Goal: Transaction & Acquisition: Download file/media

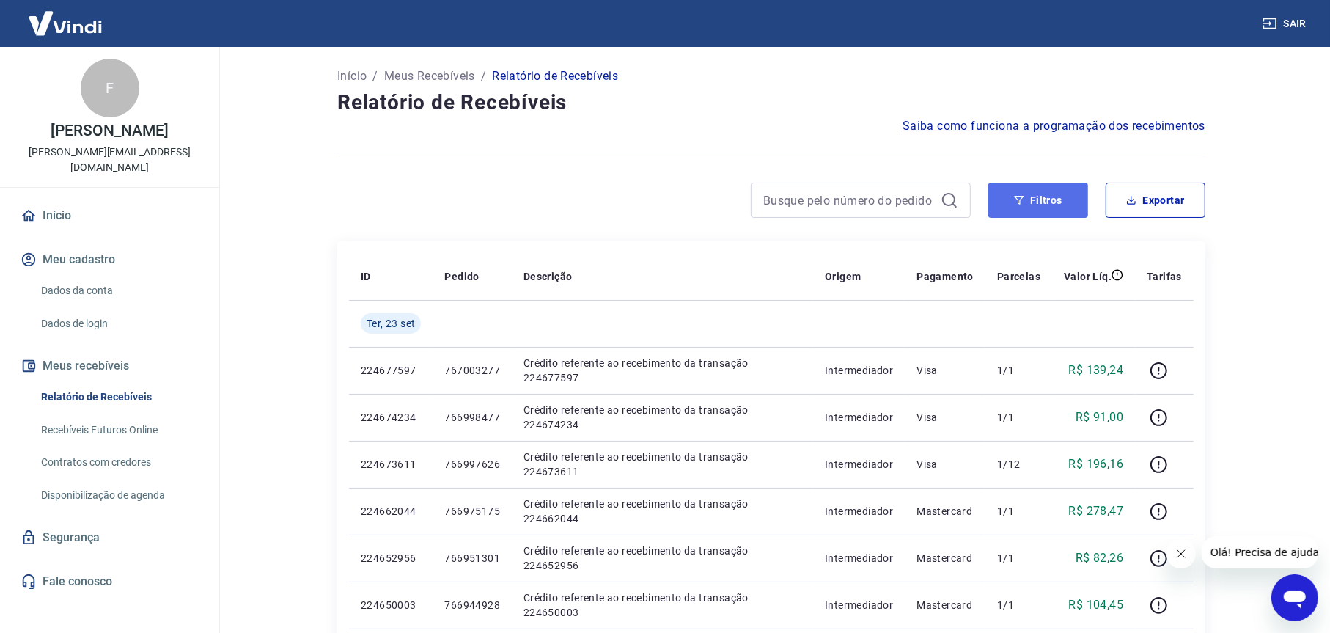
click at [1061, 199] on button "Filtros" at bounding box center [1038, 200] width 100 height 35
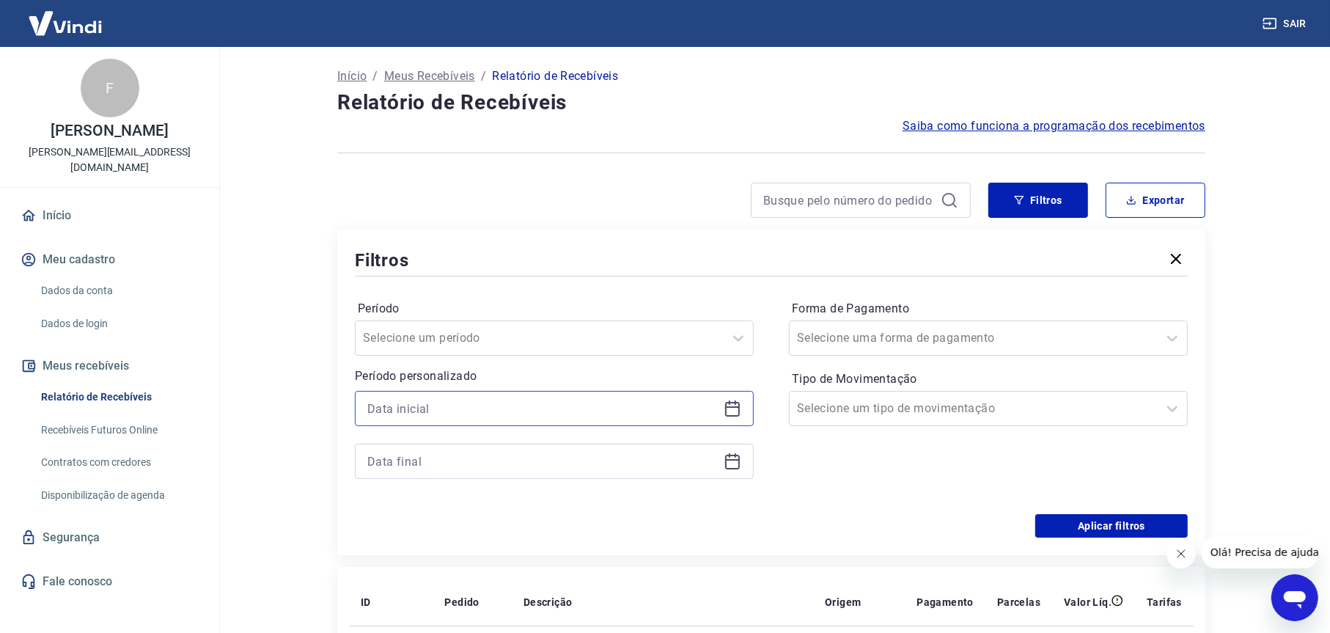
click at [472, 405] on input at bounding box center [542, 408] width 350 height 22
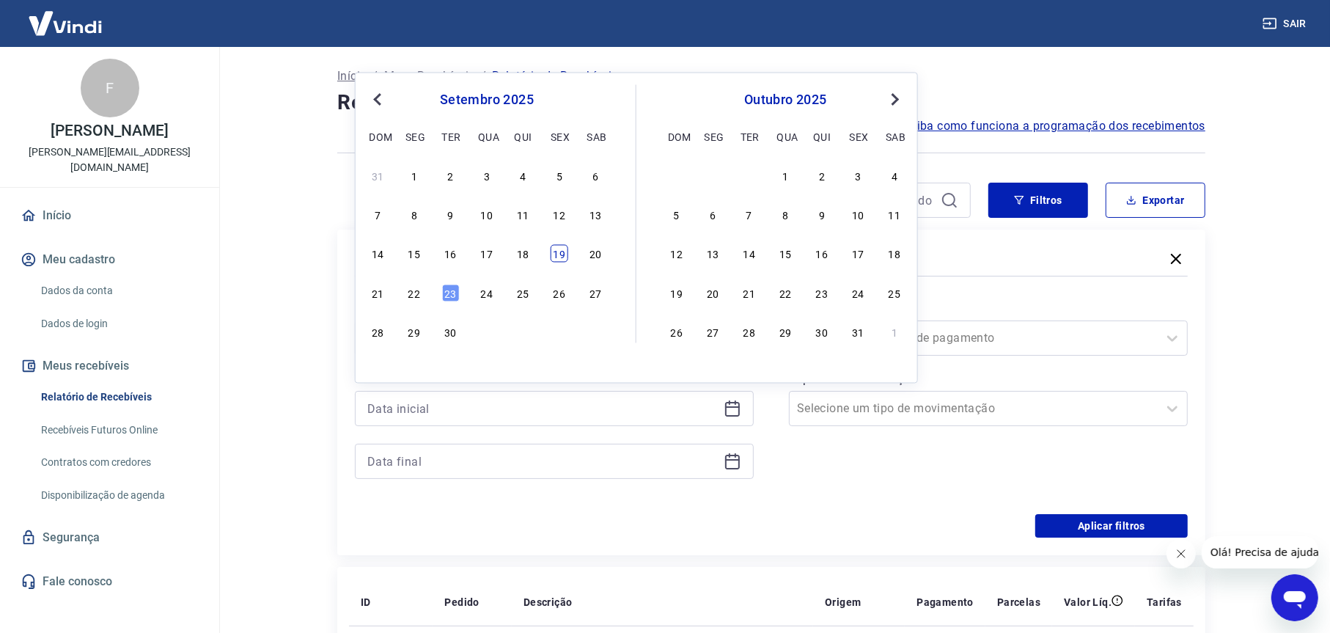
click at [567, 254] on div "19" at bounding box center [560, 254] width 18 height 18
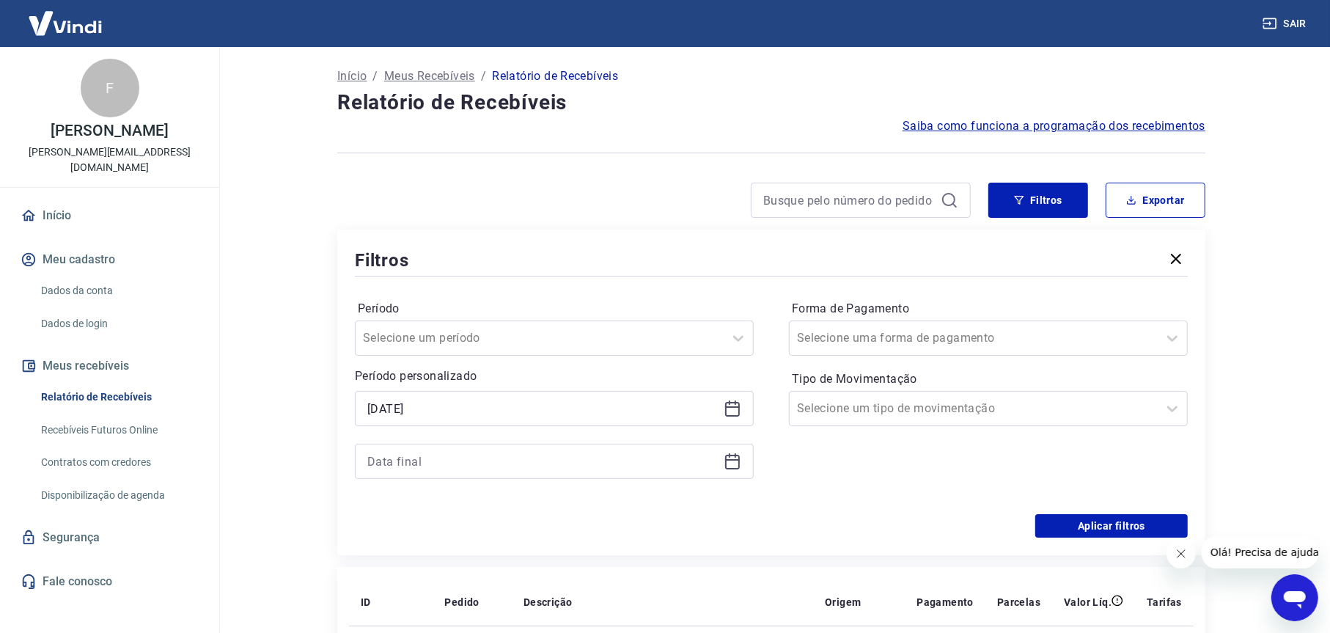
type input "[DATE]"
click at [471, 474] on div at bounding box center [554, 460] width 399 height 35
click at [474, 461] on input at bounding box center [542, 461] width 350 height 22
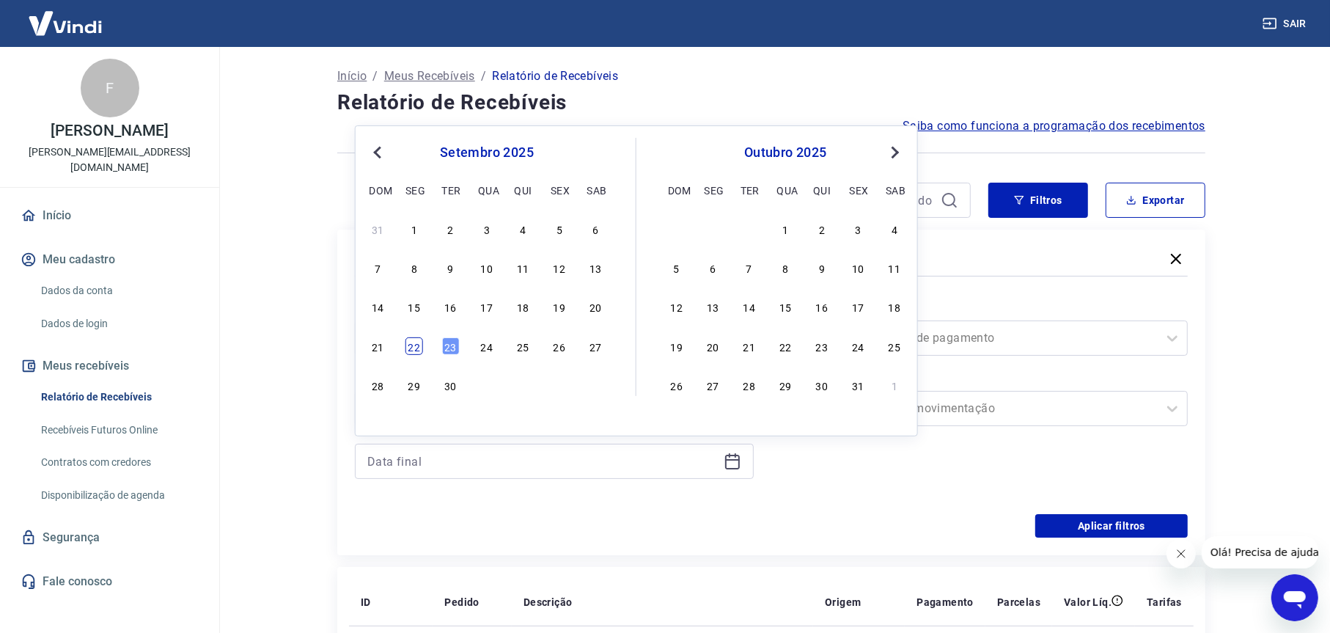
click at [419, 345] on div "22" at bounding box center [414, 346] width 18 height 18
type input "[DATE]"
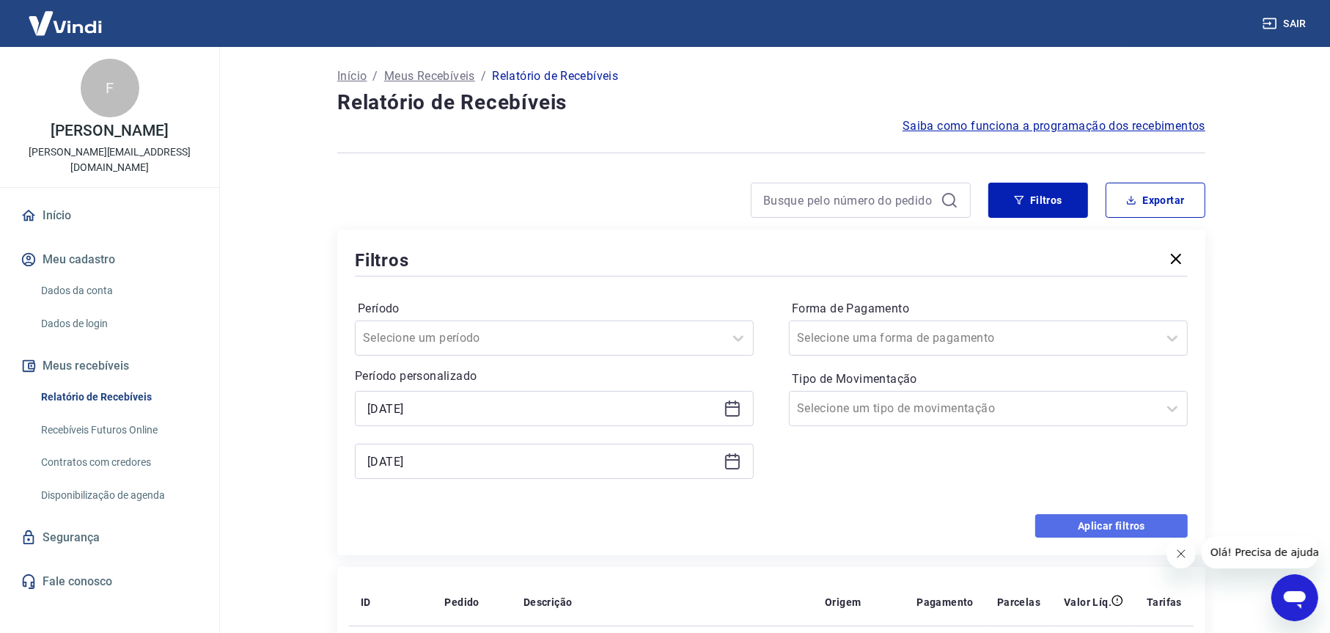
click at [1088, 527] on button "Aplicar filtros" at bounding box center [1111, 525] width 152 height 23
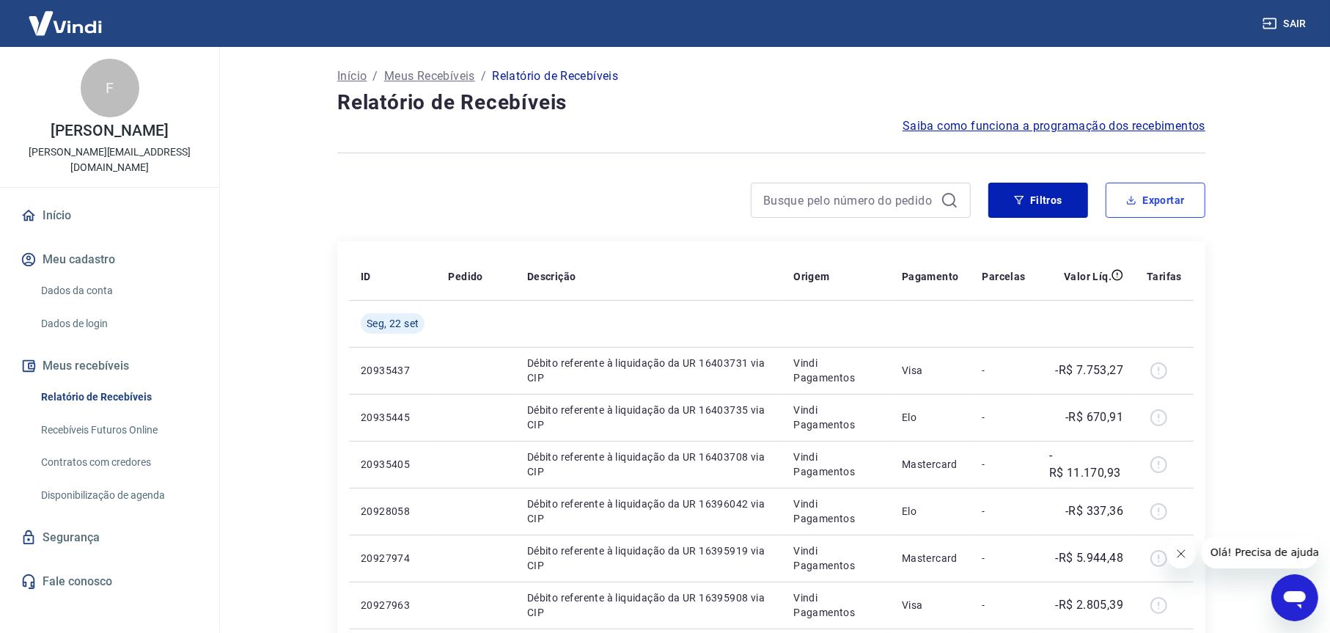
drag, startPoint x: 1157, startPoint y: 199, endPoint x: 1017, endPoint y: 194, distance: 139.3
click at [1157, 199] on button "Exportar" at bounding box center [1155, 200] width 100 height 35
type input "[DATE]"
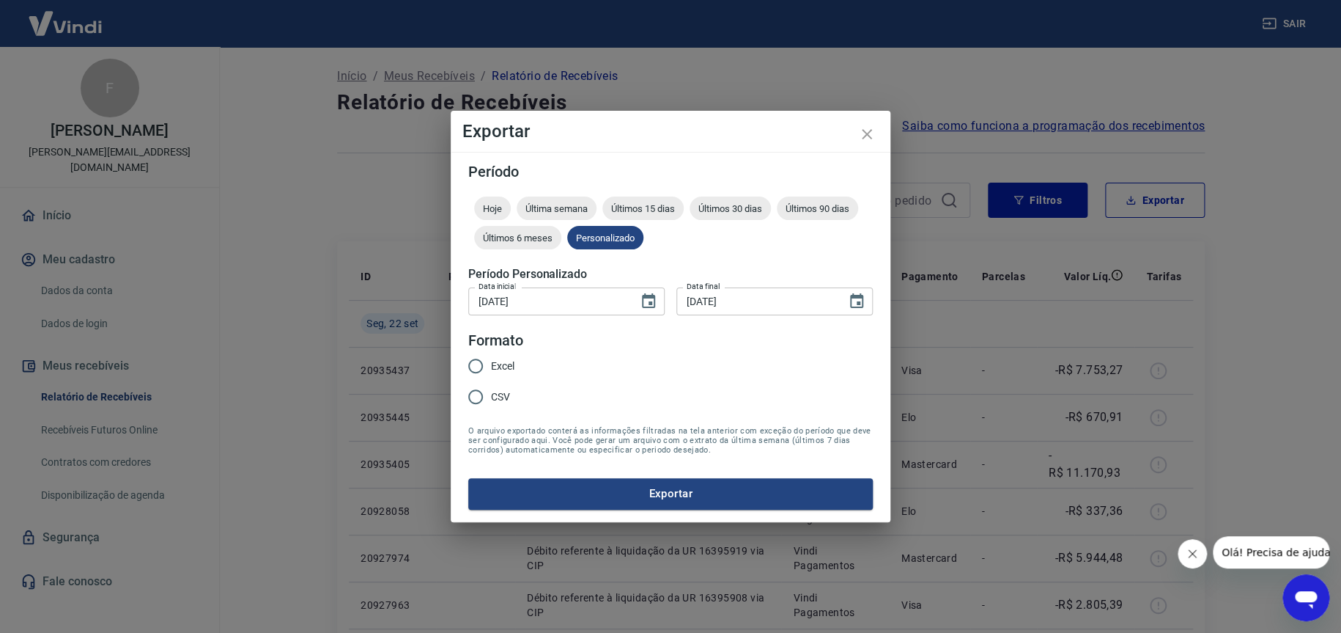
click at [514, 366] on span "Excel" at bounding box center [502, 365] width 23 height 15
click at [491, 366] on input "Excel" at bounding box center [475, 365] width 31 height 31
radio input "true"
click at [655, 497] on button "Exportar" at bounding box center [670, 493] width 405 height 31
